Goal: Transaction & Acquisition: Obtain resource

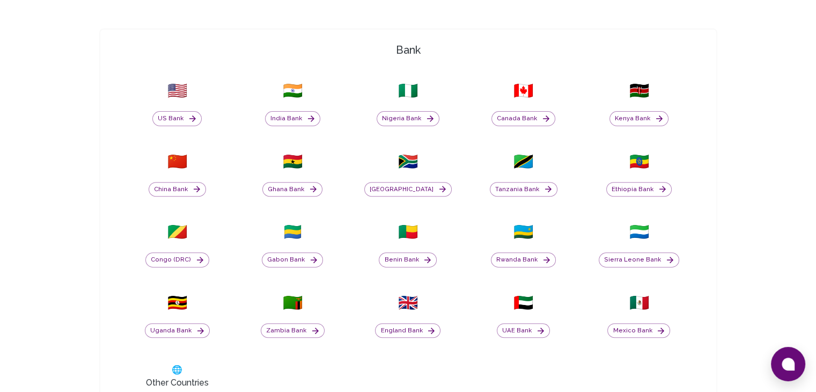
scroll to position [322, 0]
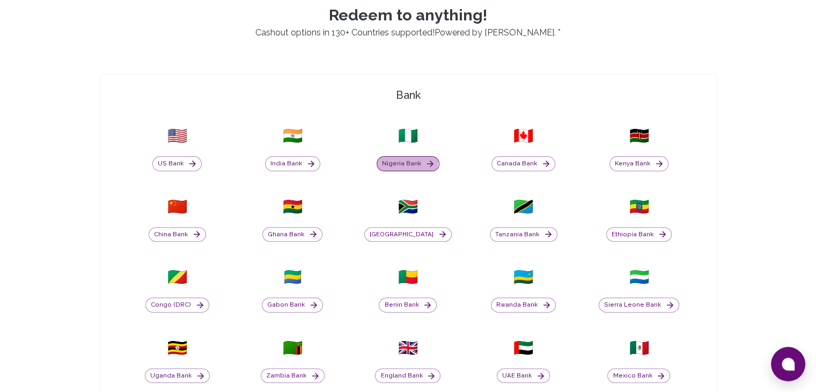
click at [406, 159] on button "Nigeria Bank" at bounding box center [408, 163] width 63 height 15
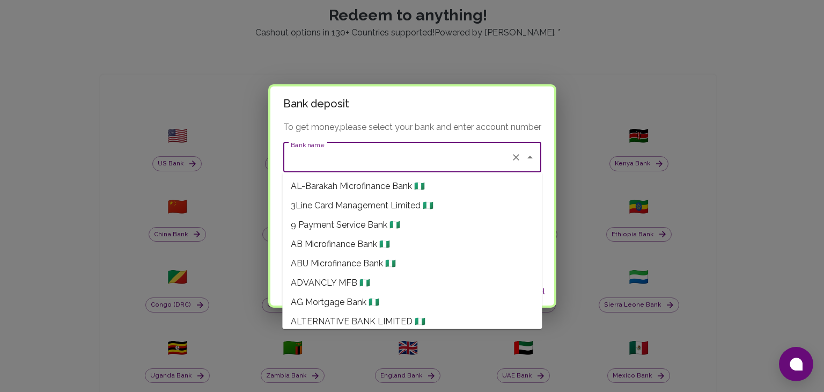
click at [402, 157] on input "Bank name" at bounding box center [397, 157] width 218 height 20
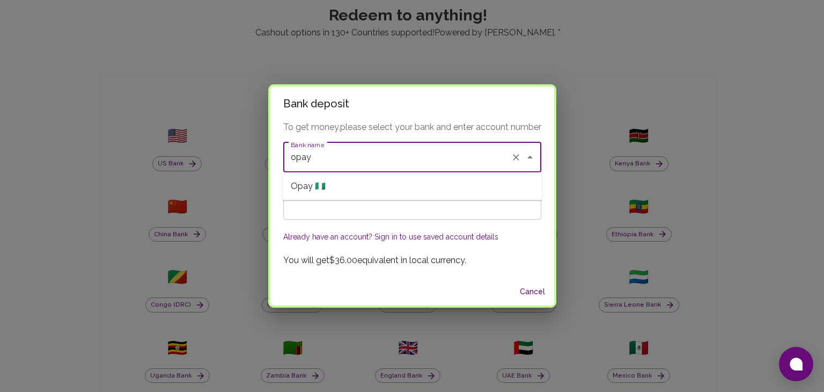
click at [377, 183] on li "Opay 🇳🇬" at bounding box center [412, 186] width 260 height 19
type input "Opay"
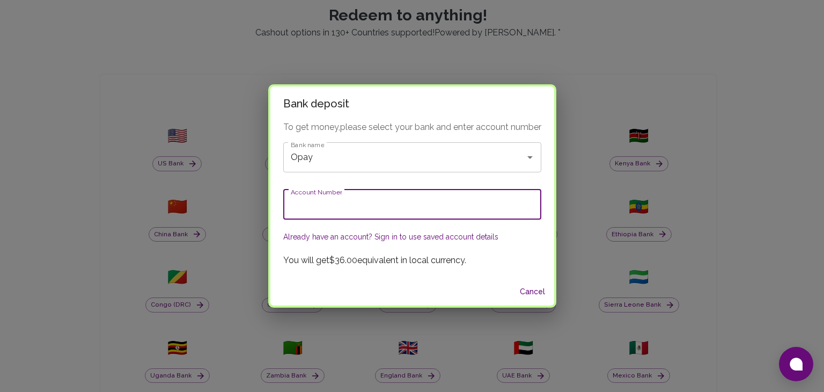
click at [374, 207] on input "Account Number" at bounding box center [412, 204] width 258 height 30
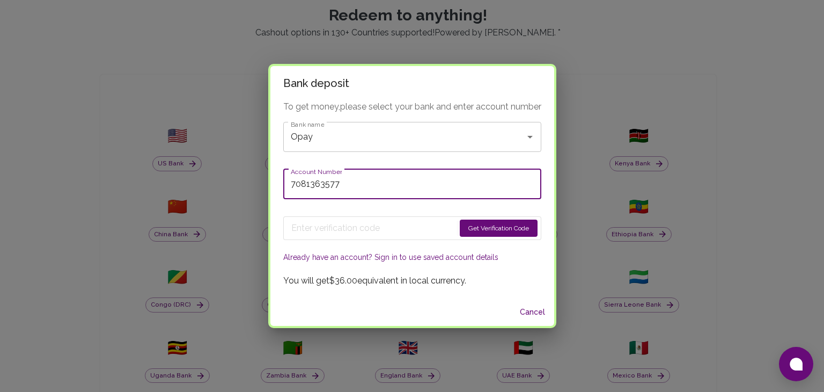
type input "7081363577"
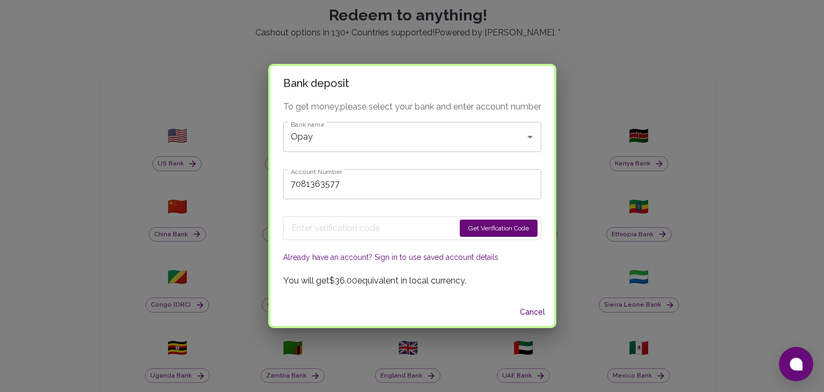
drag, startPoint x: 476, startPoint y: 224, endPoint x: 470, endPoint y: 226, distance: 5.6
click at [474, 226] on button "Get Verification Code" at bounding box center [499, 228] width 78 height 17
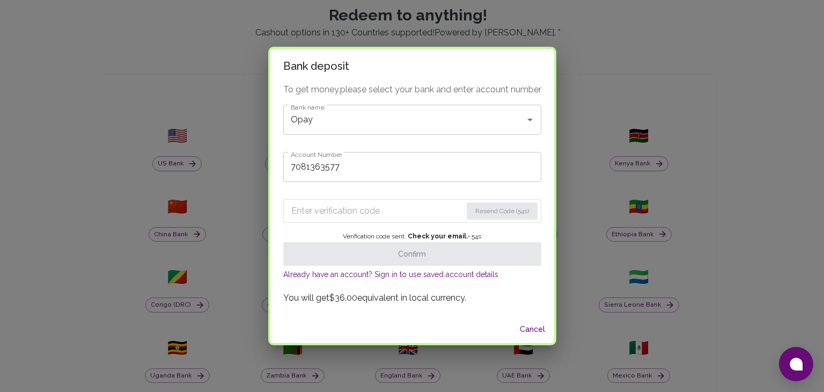
click at [366, 206] on input "Enter verification code" at bounding box center [376, 210] width 171 height 17
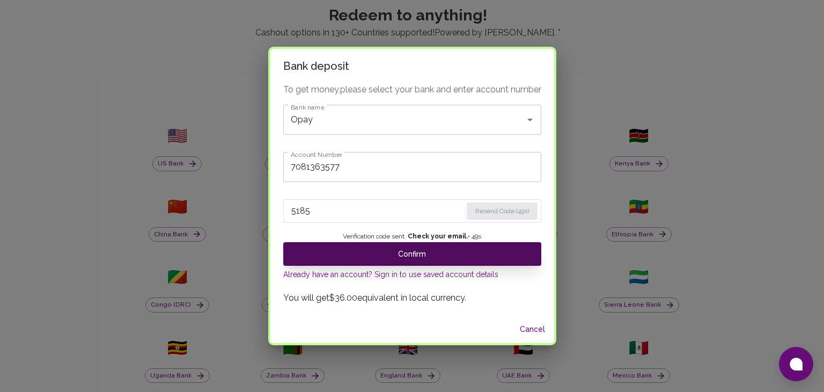
type input "5185"
click at [422, 253] on button "Confirm" at bounding box center [412, 254] width 258 height 24
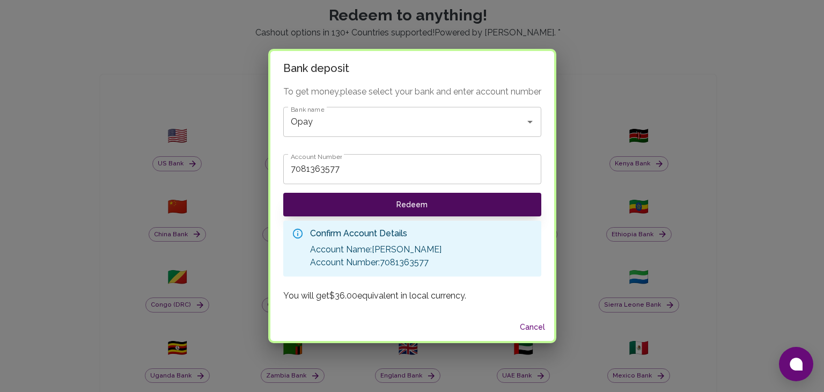
click at [403, 200] on button "Redeem" at bounding box center [412, 205] width 258 height 24
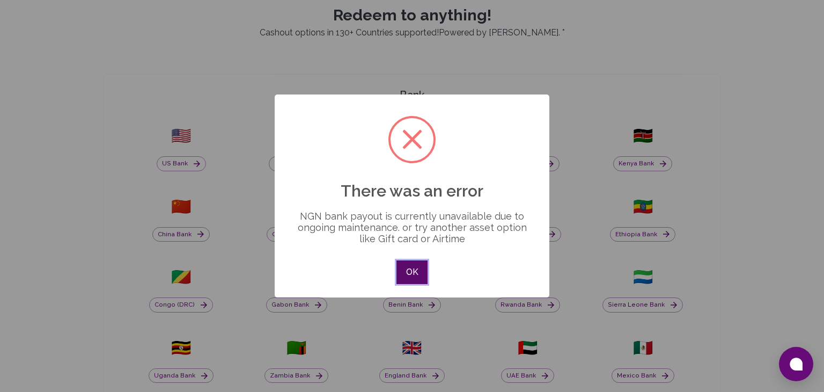
click at [416, 274] on button "OK" at bounding box center [412, 272] width 31 height 24
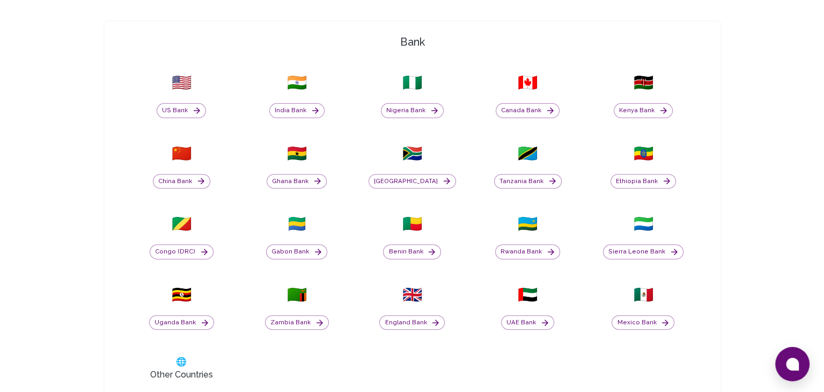
scroll to position [537, 0]
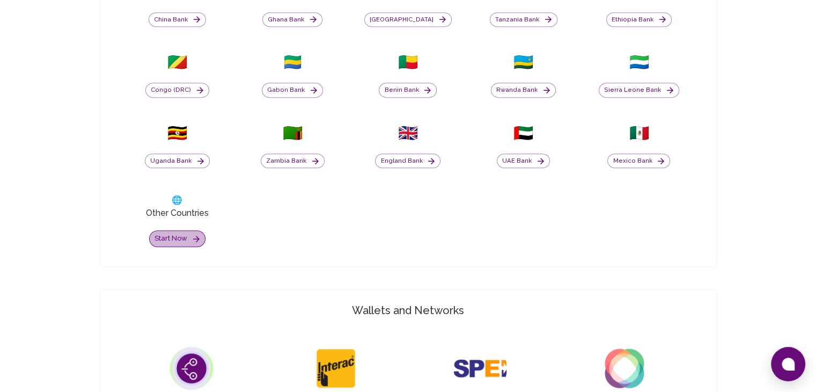
click at [173, 242] on button "Start now" at bounding box center [177, 238] width 56 height 17
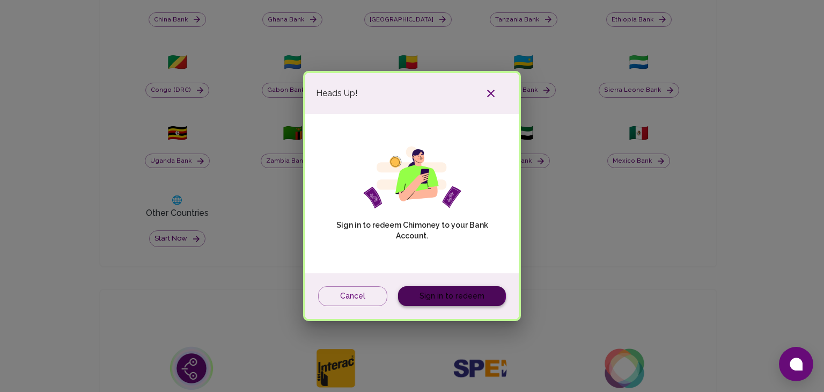
click at [431, 292] on link "Sign in to redeem" at bounding box center [452, 296] width 108 height 20
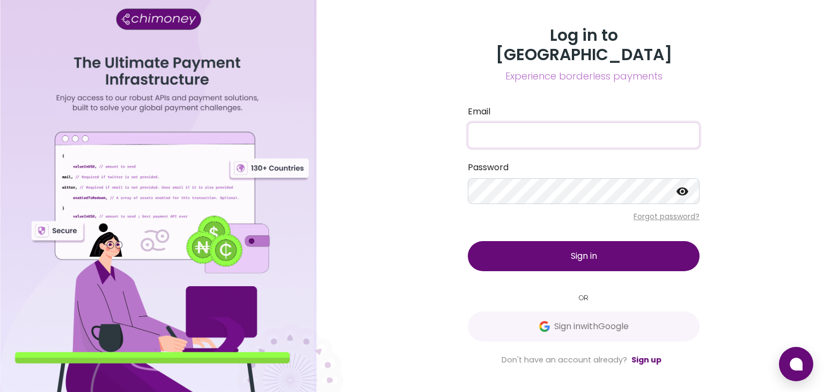
click at [539, 122] on input "Email" at bounding box center [584, 135] width 232 height 26
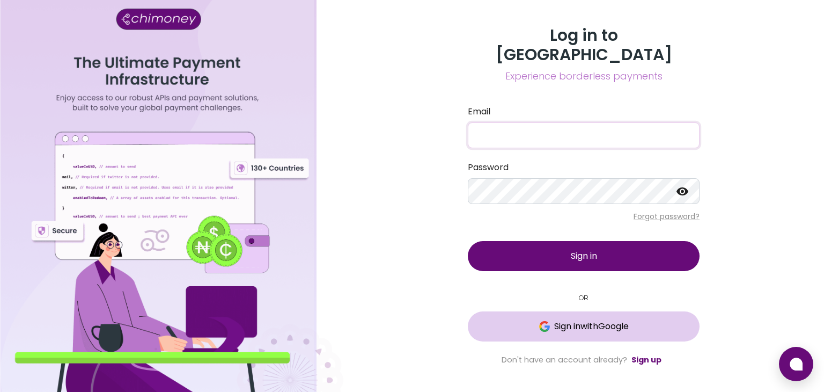
click at [555, 320] on span "Sign in with Google" at bounding box center [591, 326] width 75 height 13
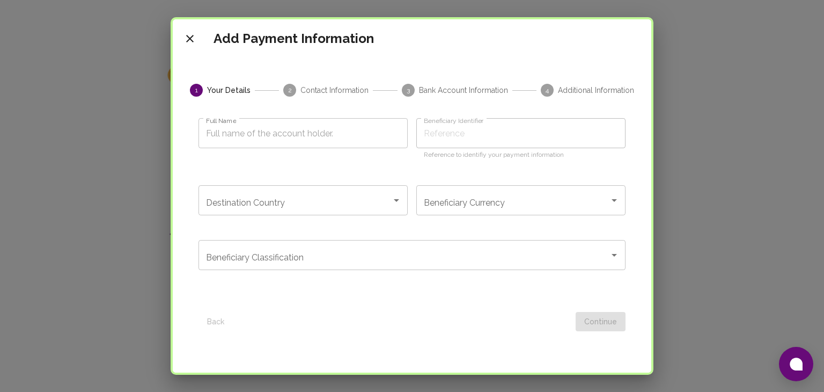
click at [322, 91] on span "Contact Information" at bounding box center [335, 90] width 68 height 11
click at [434, 91] on span "Bank Account Information" at bounding box center [463, 90] width 89 height 11
click at [579, 94] on span "Additional Information" at bounding box center [596, 90] width 76 height 11
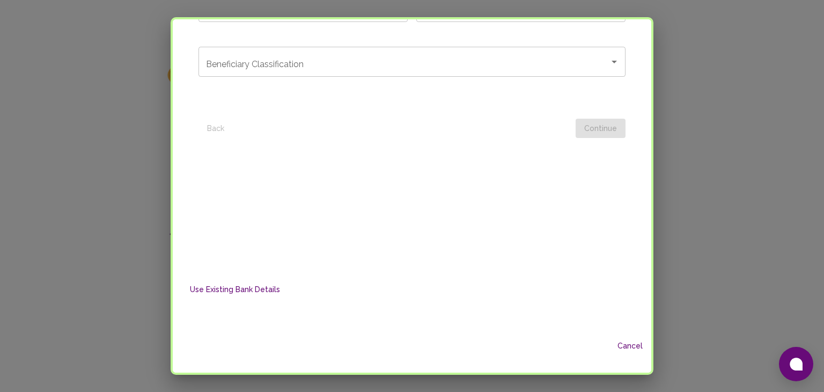
click at [258, 289] on button "Use Existing Bank Details" at bounding box center [235, 290] width 99 height 20
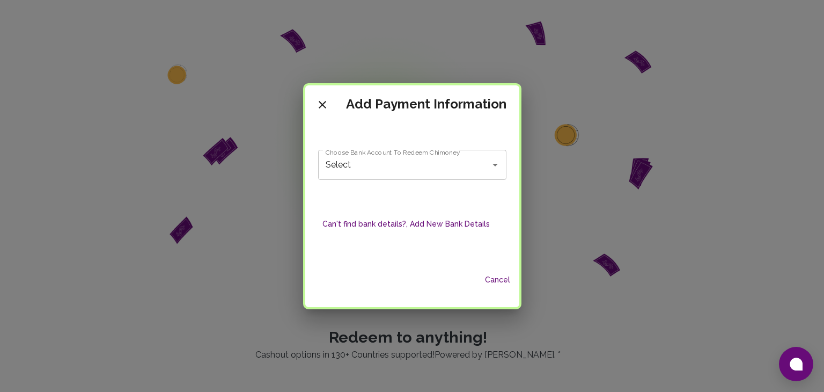
scroll to position [0, 0]
click at [399, 174] on input "Select" at bounding box center [397, 165] width 149 height 20
click at [381, 165] on input "Select" at bounding box center [397, 165] width 149 height 20
click at [391, 242] on div "Can't find bank details?, Add New Bank Details" at bounding box center [412, 224] width 188 height 63
click at [494, 169] on icon "Open" at bounding box center [495, 164] width 13 height 13
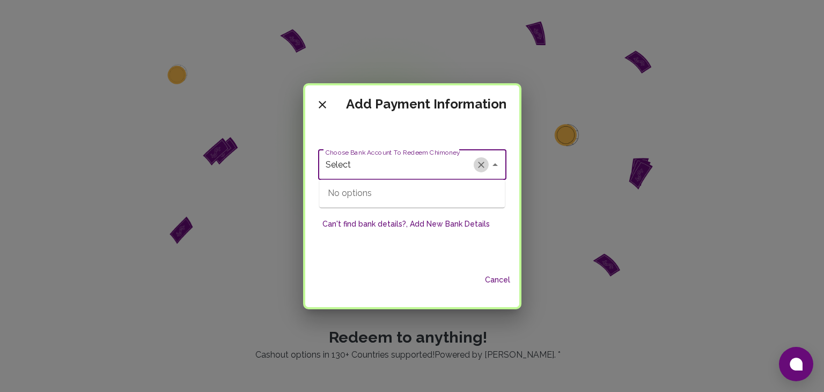
click at [479, 167] on icon "Clear" at bounding box center [481, 164] width 11 height 11
click at [489, 168] on icon "Close" at bounding box center [495, 164] width 13 height 13
click at [470, 221] on button "Can't find bank details?, Add New Bank Details" at bounding box center [406, 224] width 176 height 20
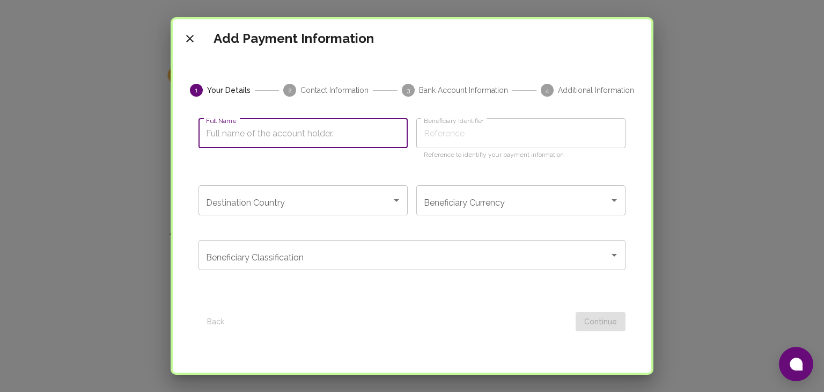
click at [286, 129] on input "Full Name" at bounding box center [303, 133] width 209 height 30
type input "SHEHU TIJANI ADEBAYO⁸"
type input "[PERSON_NAME]"
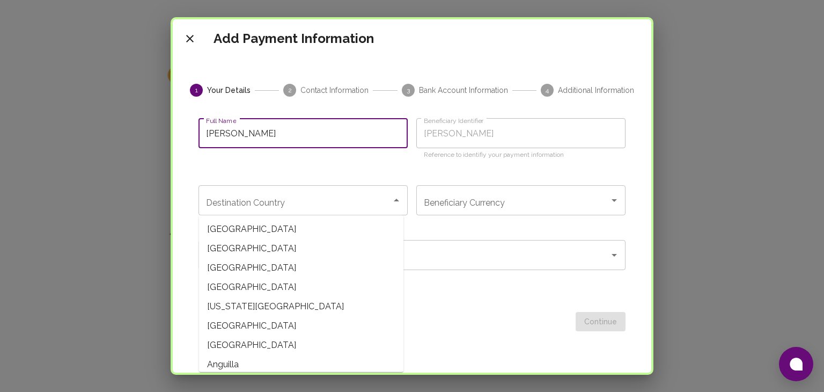
type input "[PERSON_NAME]"
click at [326, 207] on input "Destination Country" at bounding box center [295, 200] width 184 height 20
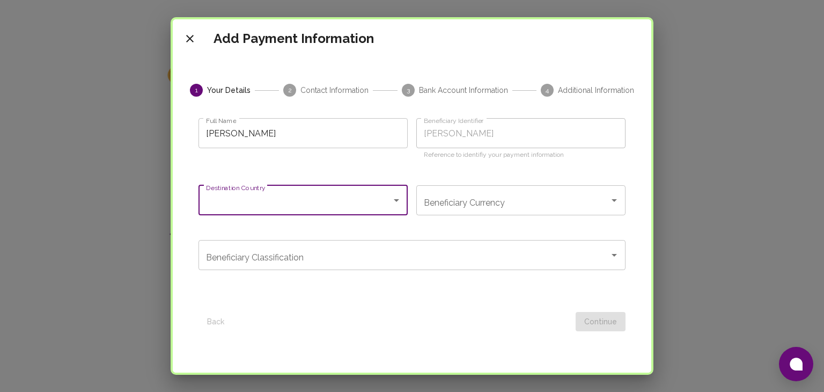
type input "[GEOGRAPHIC_DATA]"
click at [438, 204] on input "Beneficiary Currency" at bounding box center [513, 200] width 184 height 20
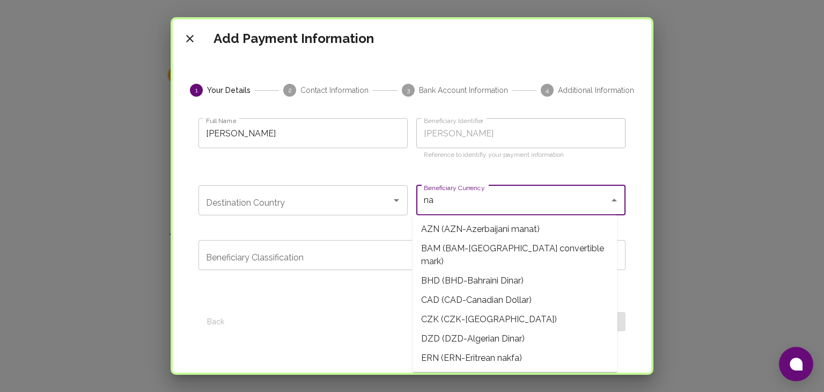
type input "nai"
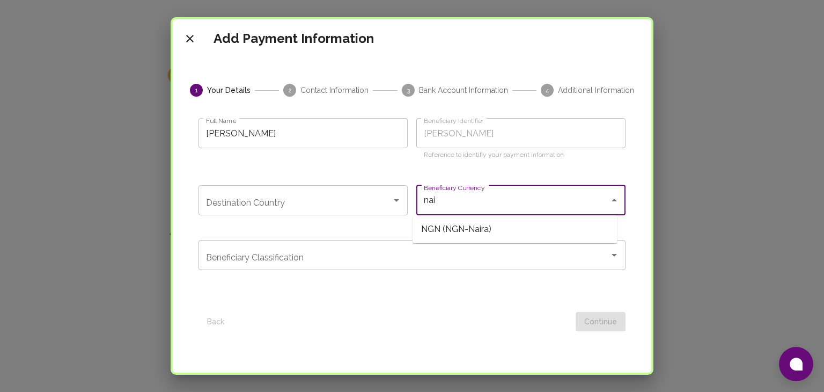
click at [447, 233] on span "NGN (NGN-Naira)" at bounding box center [515, 229] width 205 height 19
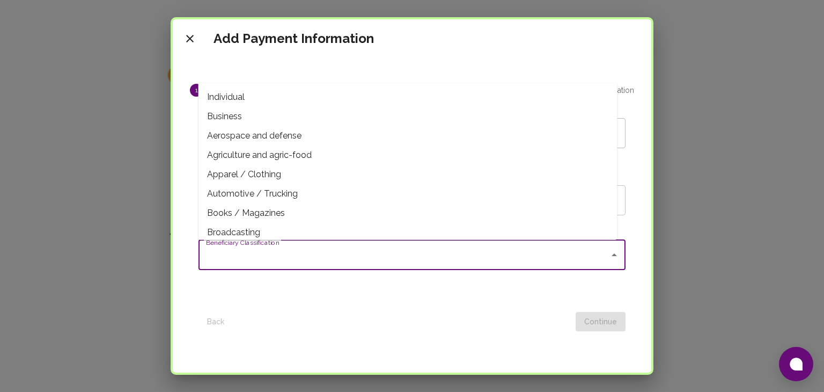
click at [357, 264] on input "Beneficiary Classification" at bounding box center [403, 255] width 401 height 20
click at [268, 97] on span "Individual" at bounding box center [408, 96] width 419 height 19
type input "Individual"
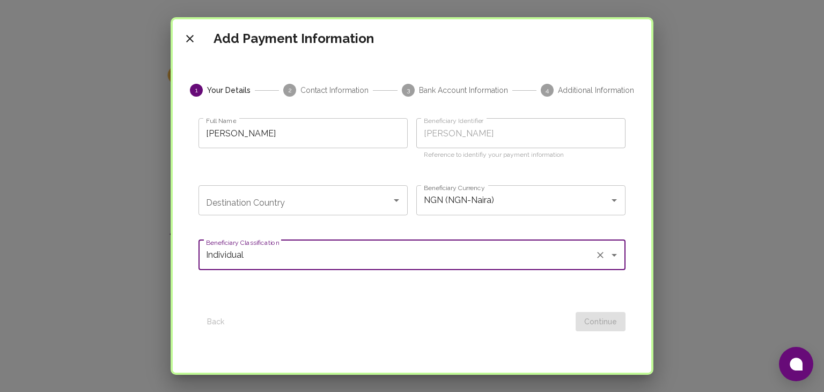
click at [595, 320] on div "Back Continue" at bounding box center [412, 317] width 427 height 28
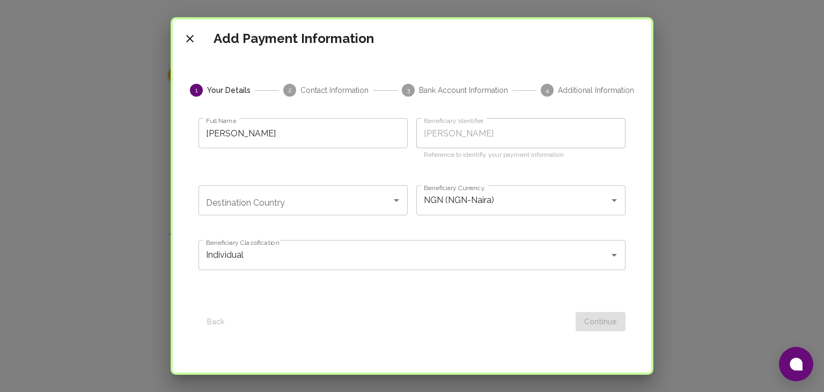
click at [590, 319] on div "Back Continue" at bounding box center [412, 317] width 427 height 28
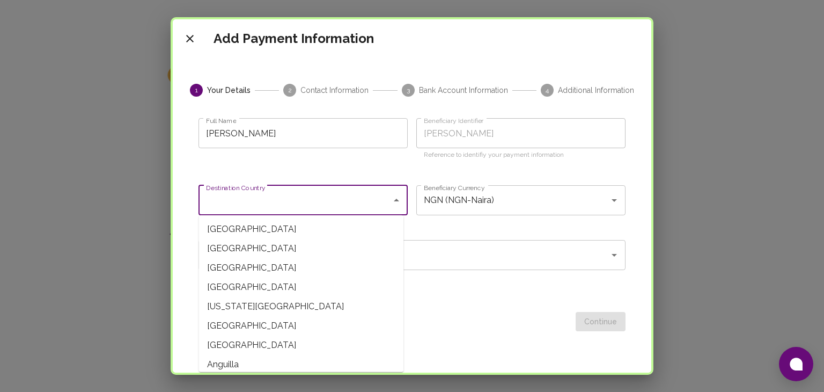
click at [352, 200] on input "Destination Country" at bounding box center [295, 200] width 184 height 20
type input "[GEOGRAPHIC_DATA]"
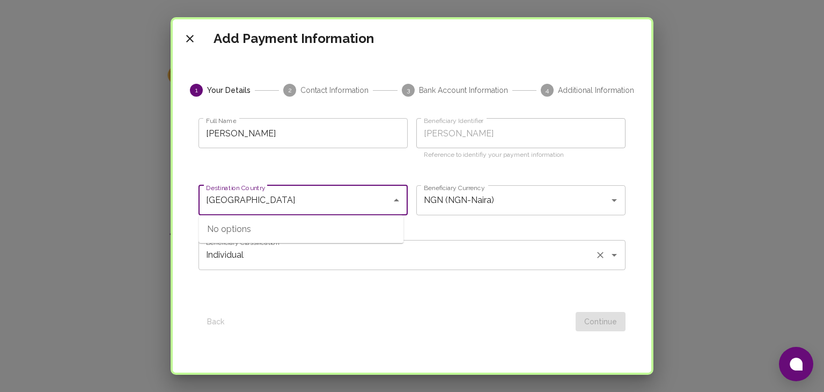
click at [336, 266] on div "Individual Beneficiary Classification" at bounding box center [412, 255] width 427 height 30
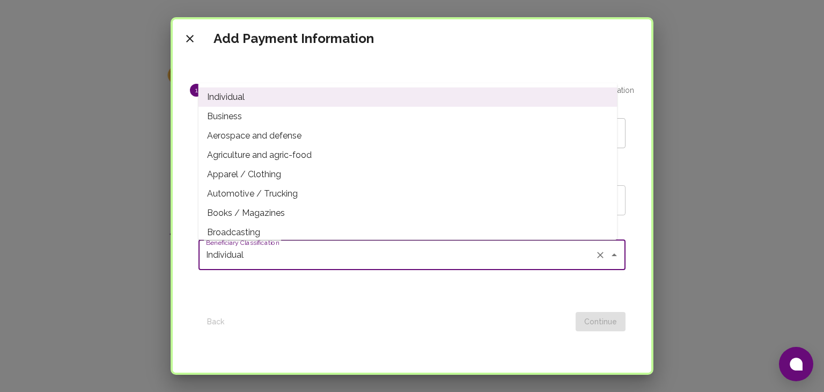
click at [293, 251] on input "Individual" at bounding box center [396, 255] width 387 height 20
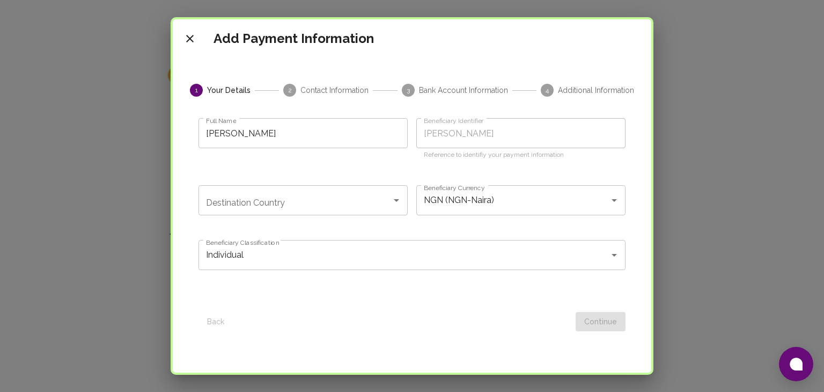
click at [286, 295] on form "Full Name SHEHU TIJANI ADEBAYO Full Name Beneficiary Identifier SHEHU TIJANI AD…" at bounding box center [412, 218] width 427 height 226
click at [273, 204] on input "Destination Country" at bounding box center [295, 200] width 184 height 20
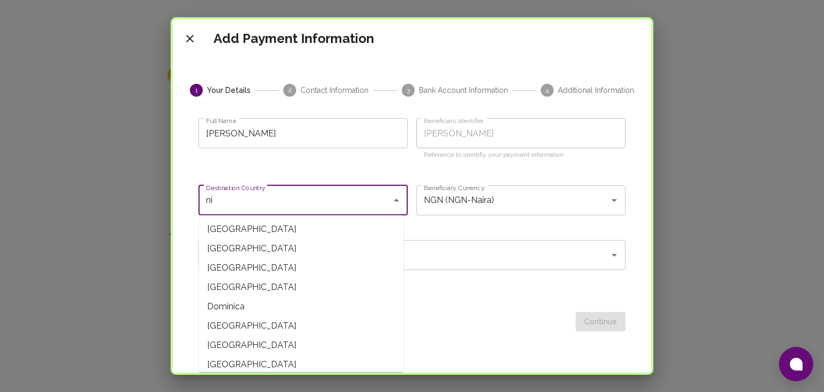
type input "n"
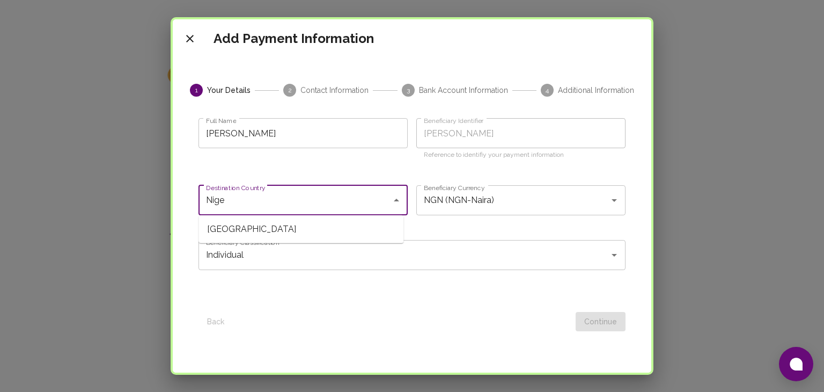
type input "Nige"
click at [184, 47] on button "close" at bounding box center [189, 38] width 21 height 21
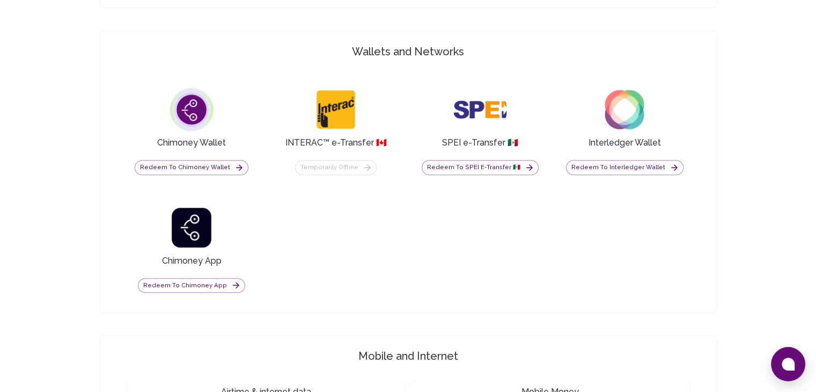
scroll to position [775, 0]
